Goal: Information Seeking & Learning: Learn about a topic

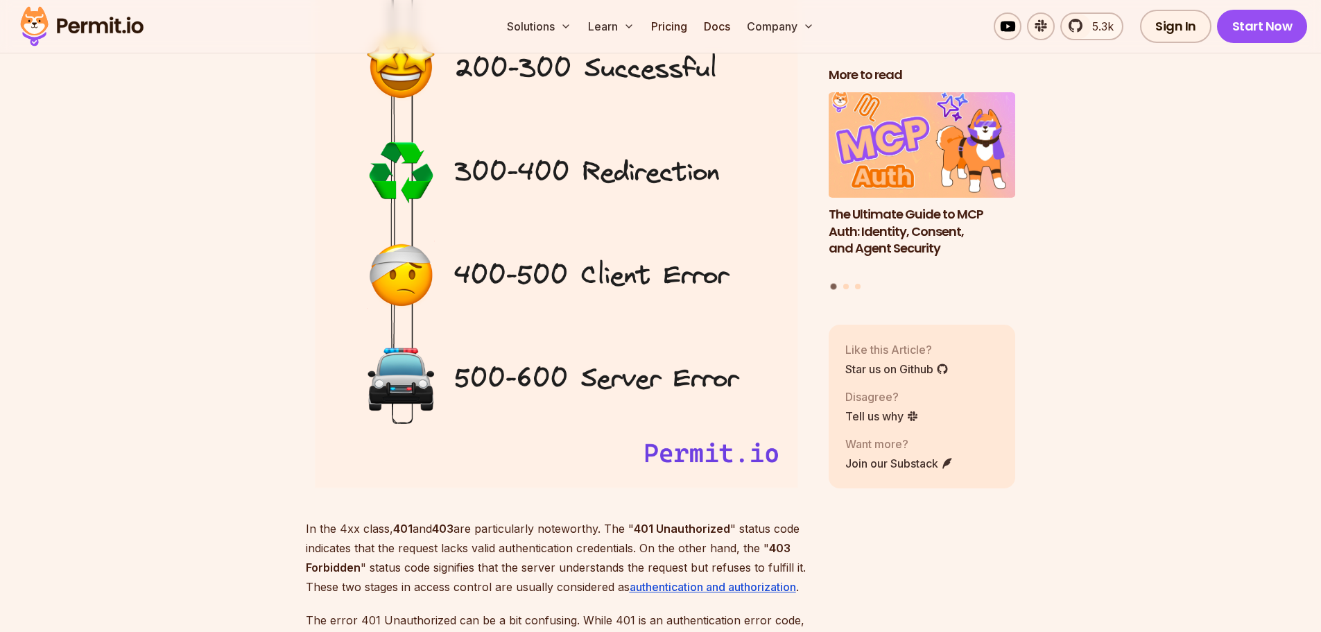
scroll to position [1941, 0]
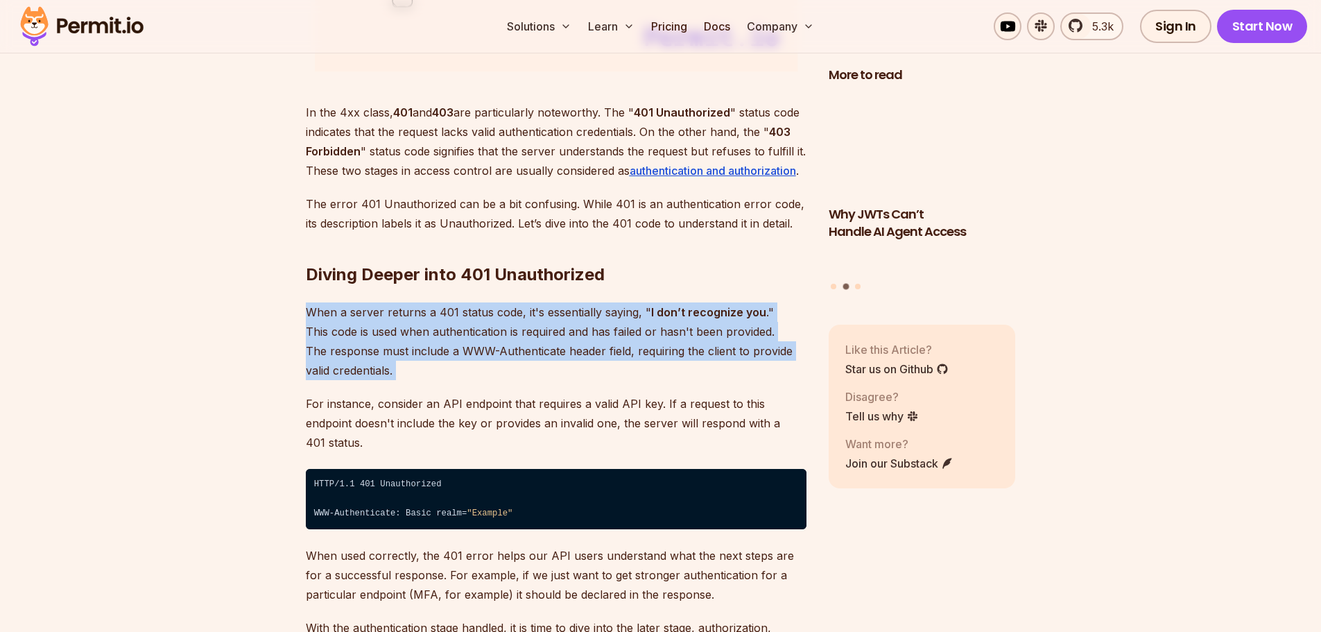
drag, startPoint x: 231, startPoint y: 300, endPoint x: 239, endPoint y: 382, distance: 82.9
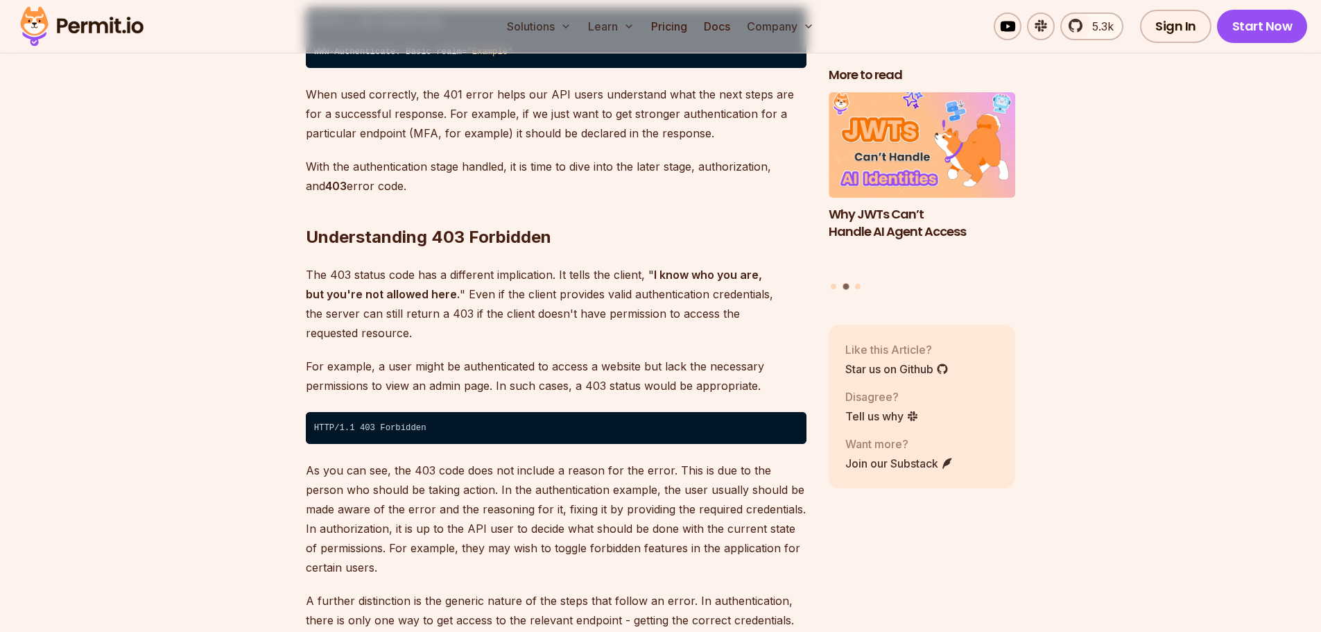
scroll to position [2427, 0]
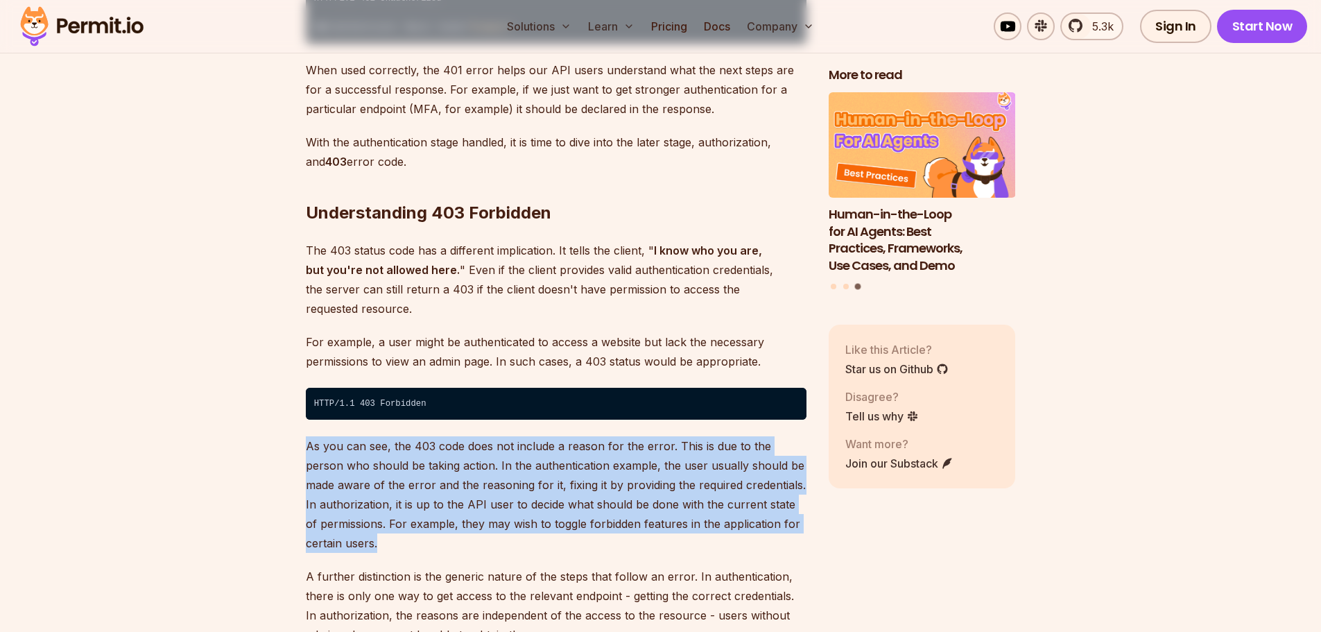
drag, startPoint x: 444, startPoint y: 474, endPoint x: 491, endPoint y: 507, distance: 57.7
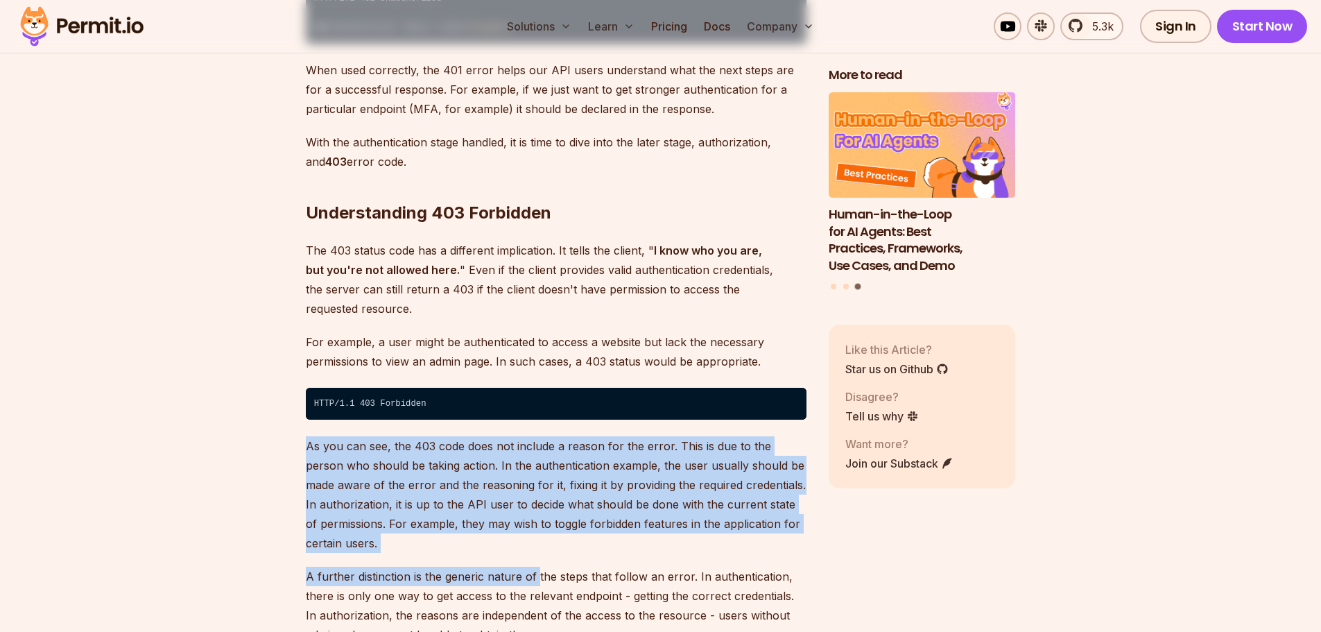
drag, startPoint x: 532, startPoint y: 521, endPoint x: 225, endPoint y: 406, distance: 327.6
